Goal: Find specific page/section: Find specific page/section

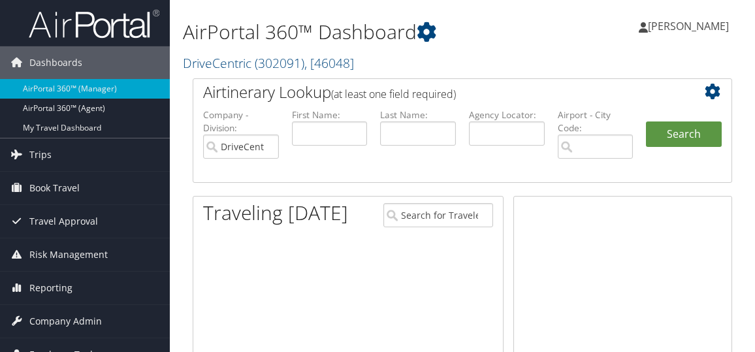
click at [258, 65] on span "( 302091 )" at bounding box center [280, 63] width 50 height 18
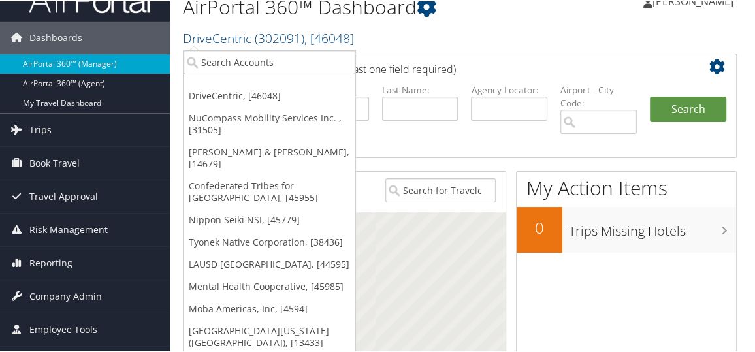
scroll to position [26, 0]
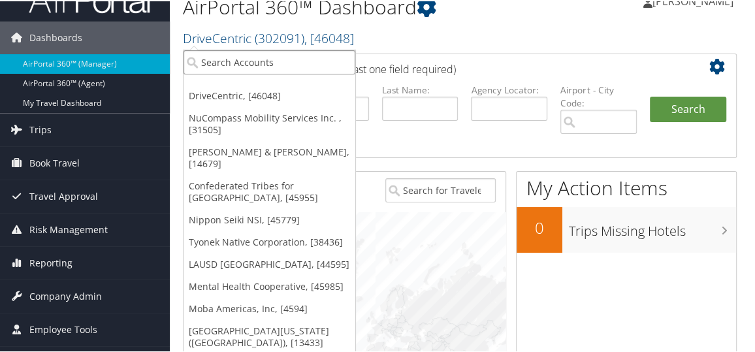
click at [243, 65] on input "search" at bounding box center [269, 61] width 172 height 24
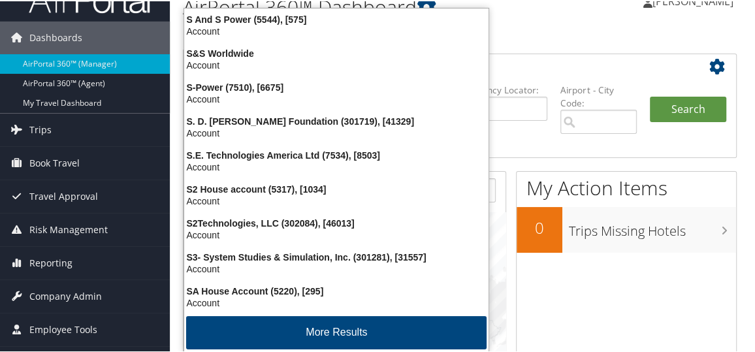
type input "sct"
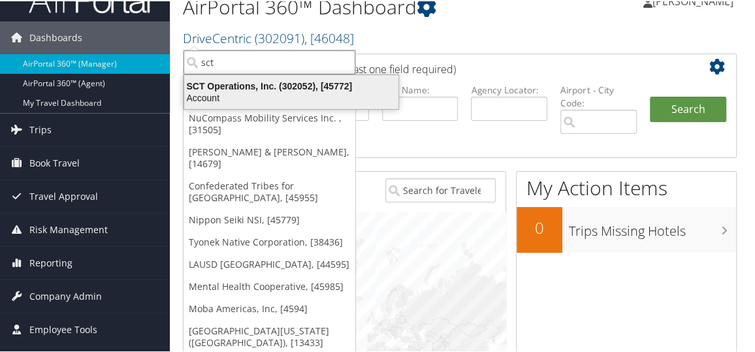
click at [242, 87] on div "SCT Operations, Inc. (302052), [45772]" at bounding box center [291, 85] width 230 height 12
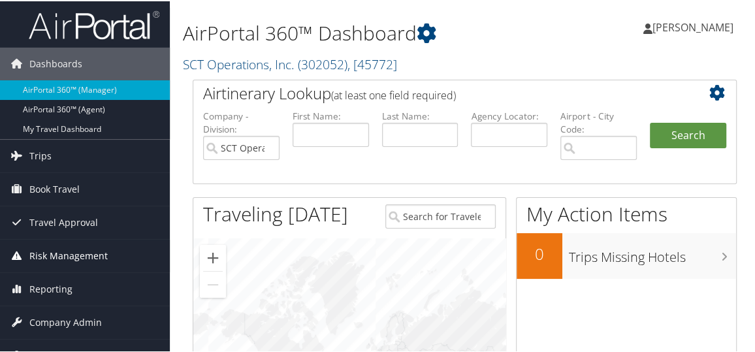
scroll to position [79, 0]
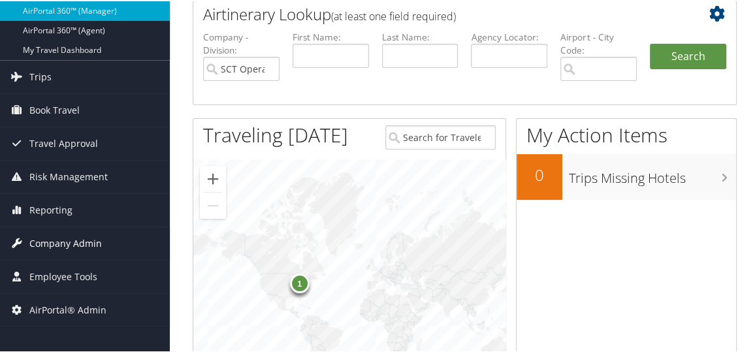
click at [82, 240] on span "Company Admin" at bounding box center [65, 242] width 72 height 33
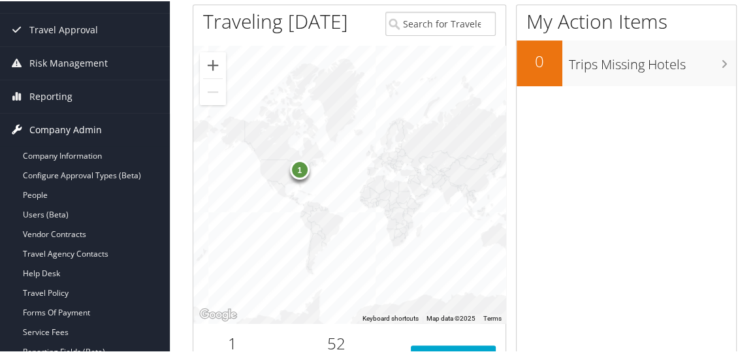
scroll to position [193, 0]
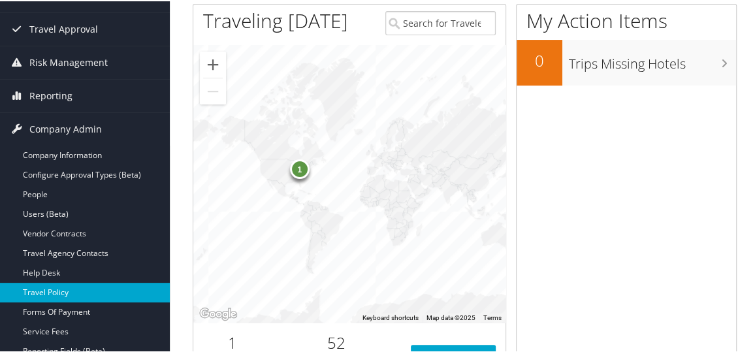
click at [66, 290] on link "Travel Policy" at bounding box center [85, 291] width 170 height 20
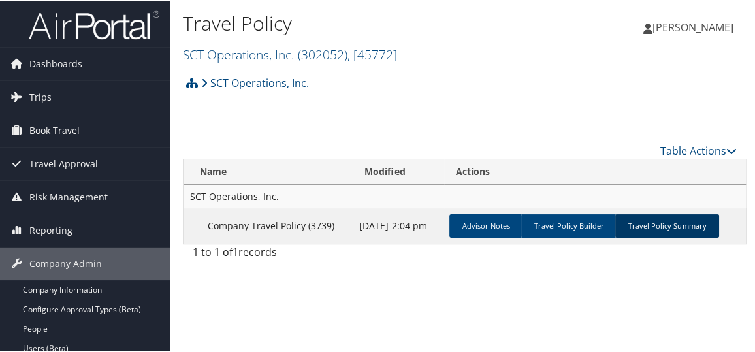
click at [644, 219] on link "Travel Policy Summary" at bounding box center [666, 225] width 104 height 24
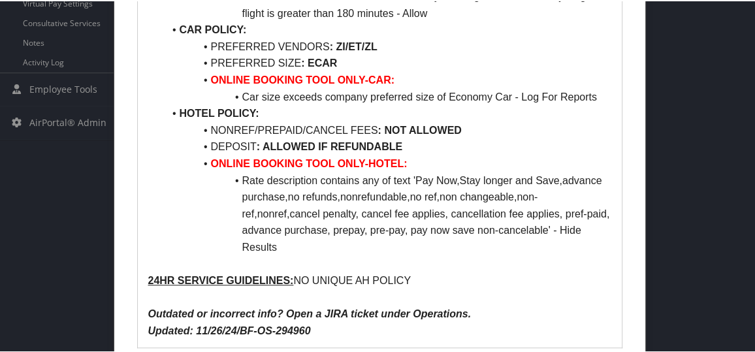
scroll to position [670, 0]
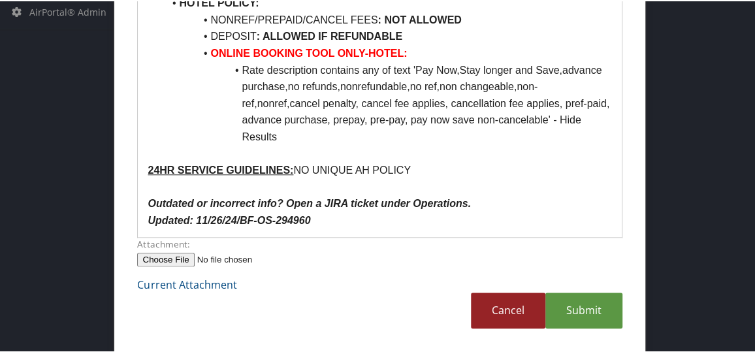
click at [489, 296] on link "Cancel" at bounding box center [508, 309] width 74 height 36
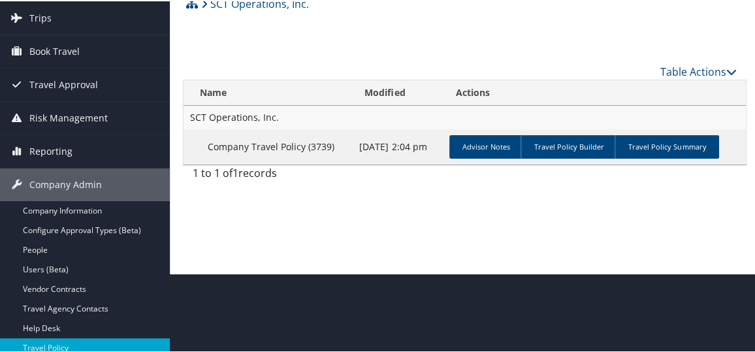
scroll to position [0, 0]
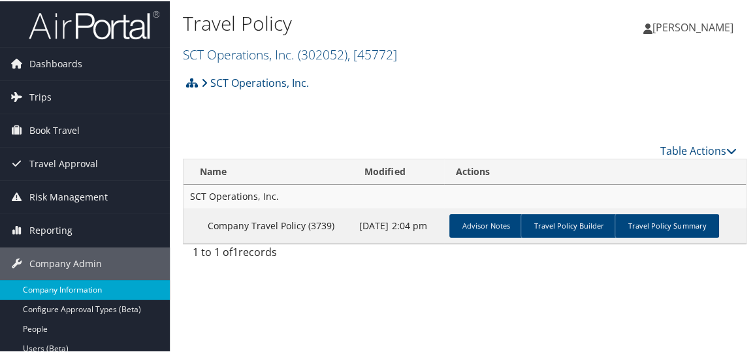
click at [102, 291] on link "Company Information" at bounding box center [85, 289] width 170 height 20
